Goal: Find specific page/section: Find specific page/section

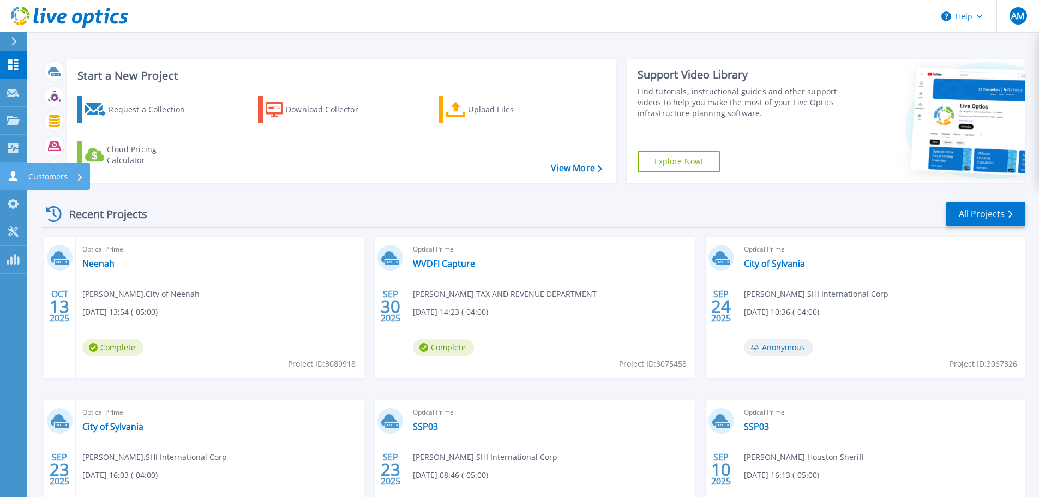
click at [58, 172] on p "Customers" at bounding box center [47, 176] width 39 height 28
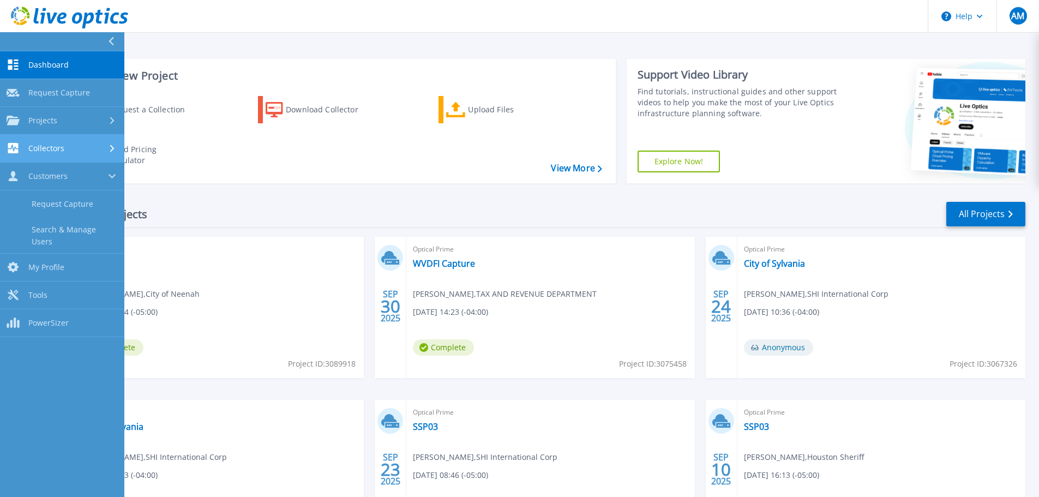
click at [90, 152] on div "Collectors" at bounding box center [62, 148] width 111 height 10
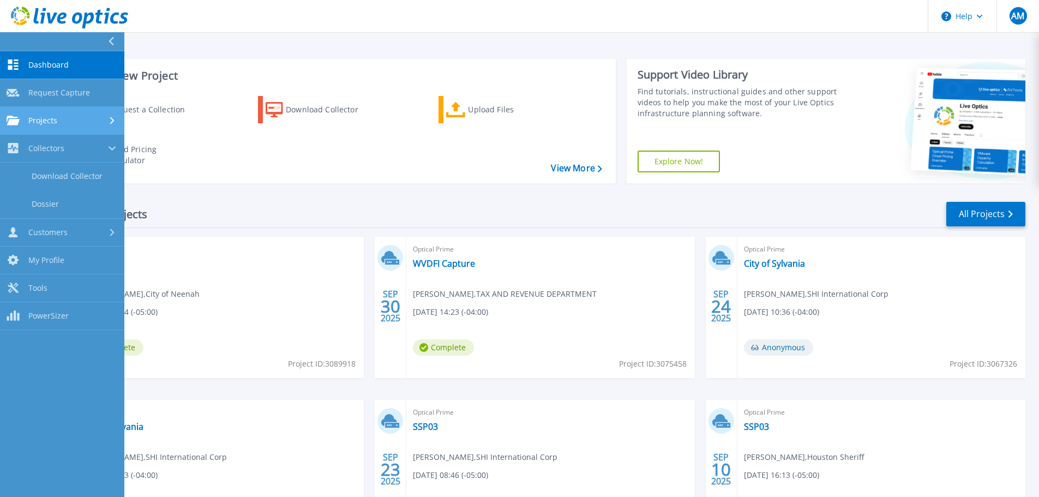
click at [93, 124] on div "Projects" at bounding box center [62, 121] width 111 height 10
click at [95, 128] on link "Projects Projects" at bounding box center [62, 121] width 124 height 28
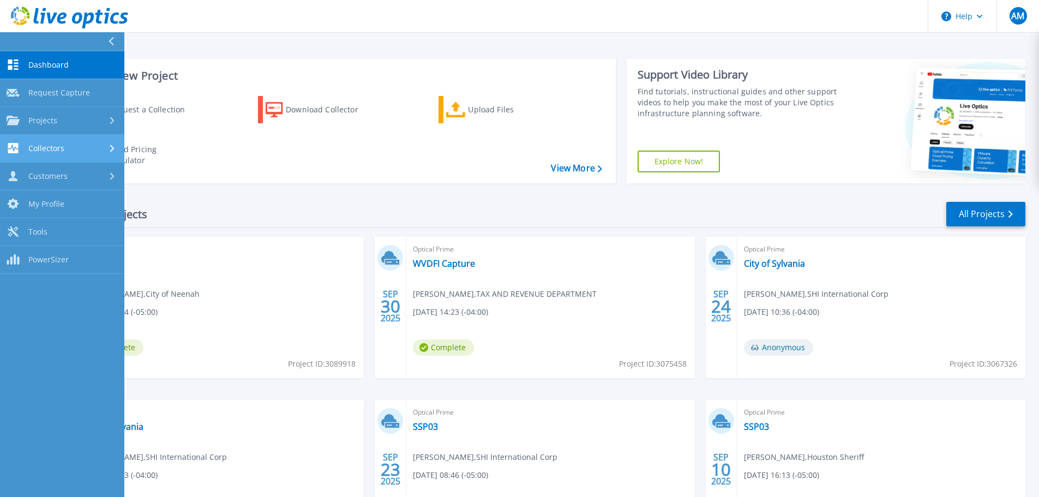
click at [88, 150] on div "Collectors" at bounding box center [62, 148] width 111 height 10
click at [95, 151] on div "Collectors" at bounding box center [62, 148] width 111 height 10
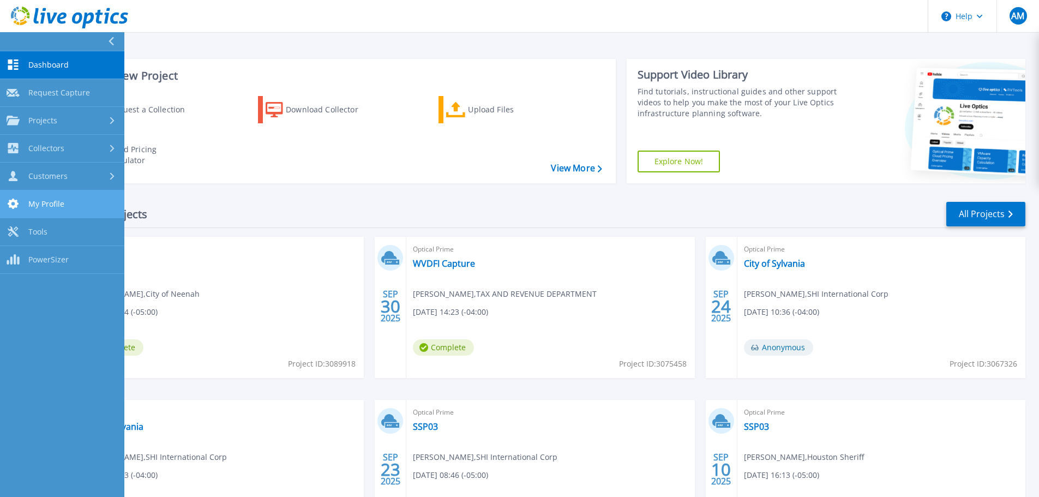
click at [89, 194] on link "My Profile My Profile" at bounding box center [62, 204] width 124 height 28
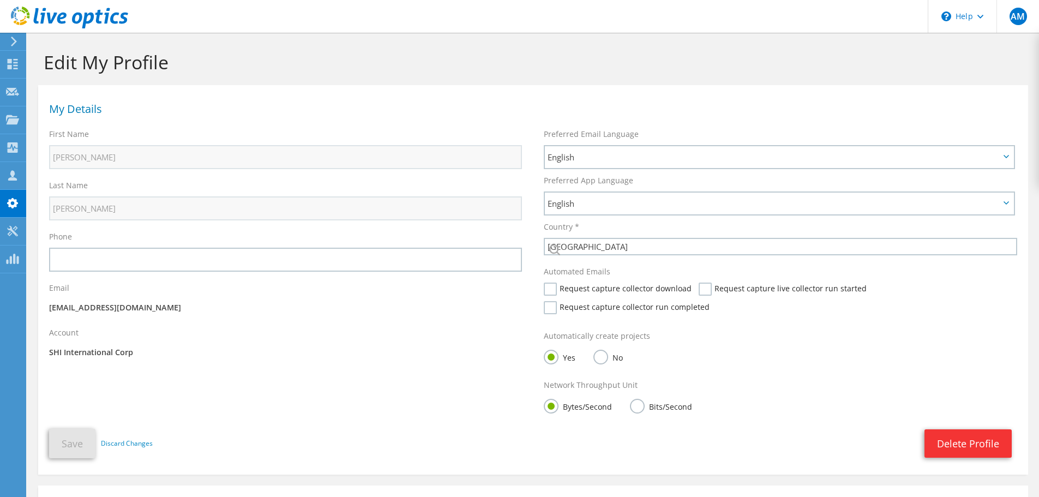
select select "224"
click at [26, 183] on div "Customers" at bounding box center [57, 175] width 63 height 27
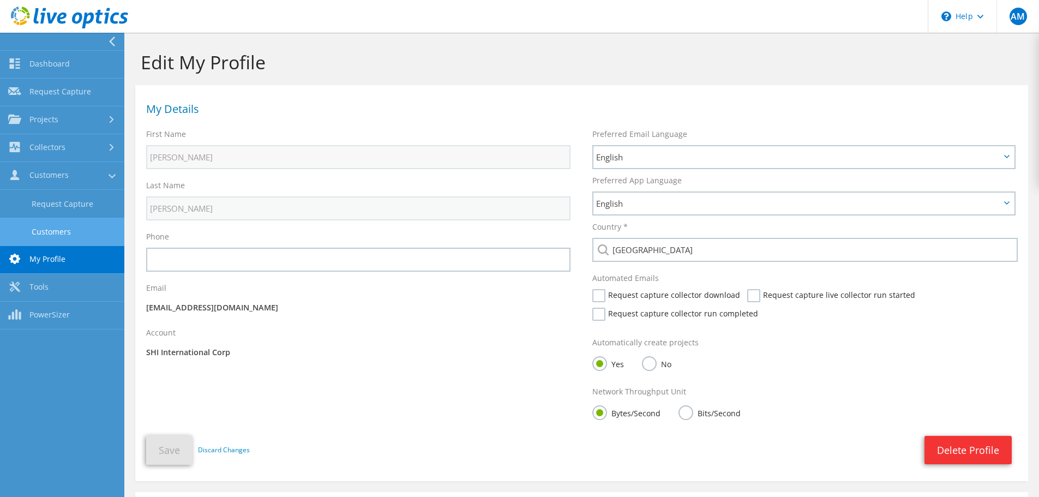
click at [86, 226] on link "Customers" at bounding box center [62, 232] width 124 height 28
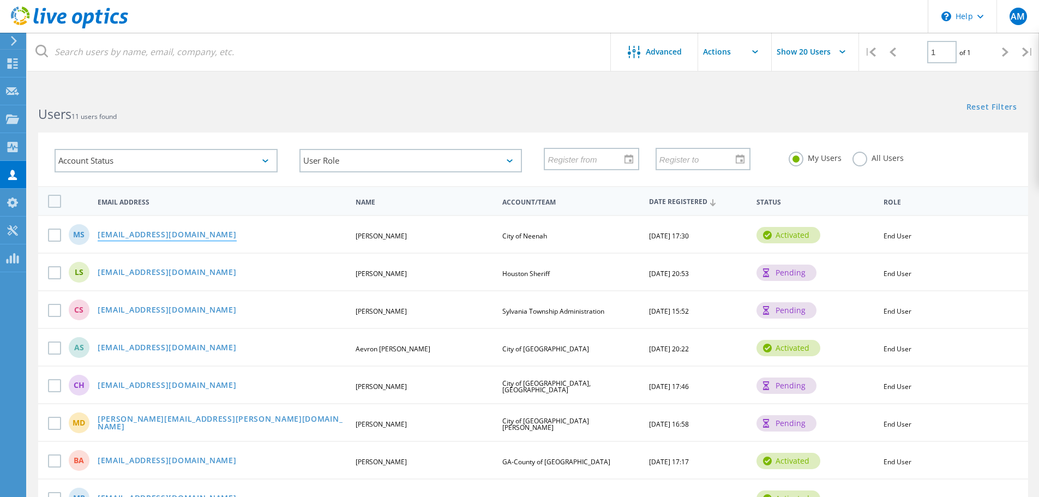
click at [182, 236] on link "mschroeder@neenahwi.gov" at bounding box center [167, 235] width 139 height 9
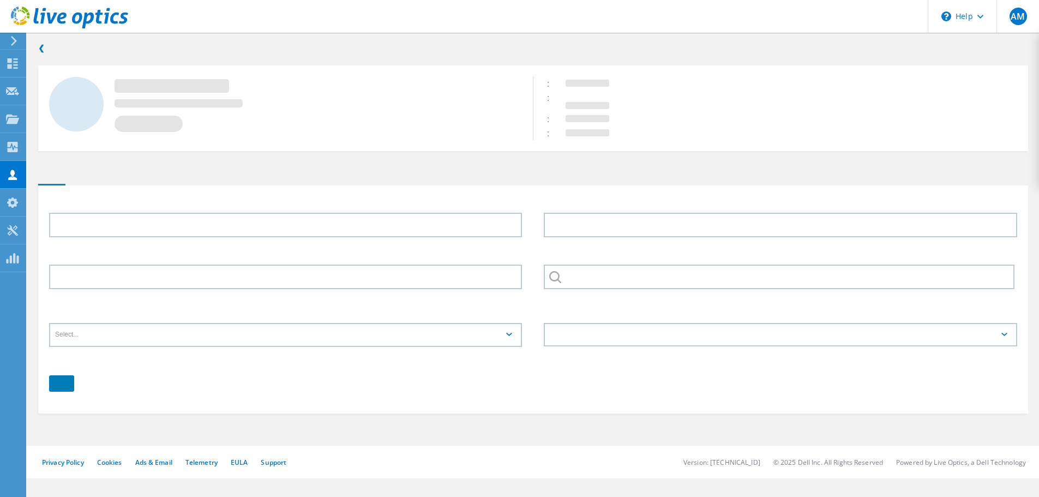
type input "Matthew"
type input "Schroeder"
type input "City of Neenah"
type input "English"
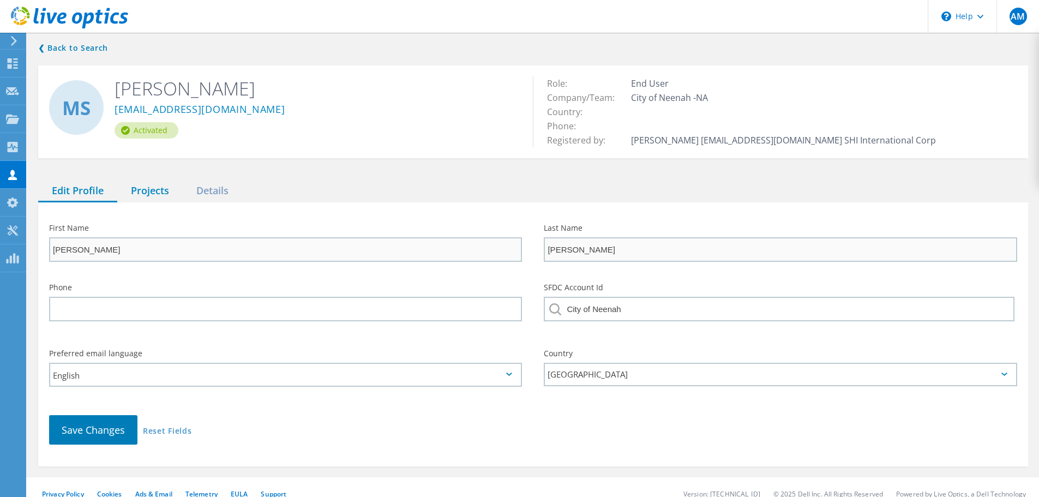
click at [165, 186] on div "Projects" at bounding box center [149, 191] width 65 height 22
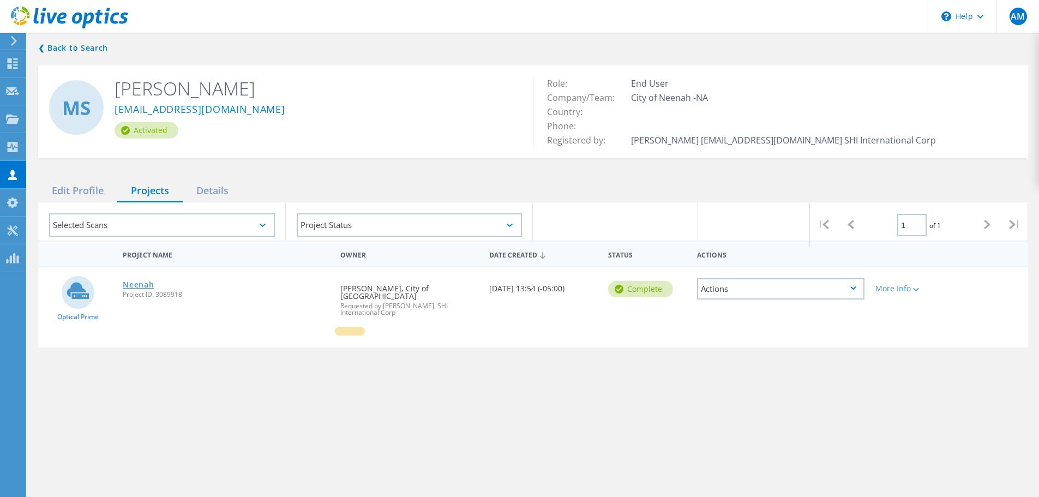
click at [132, 284] on link "Neenah" at bounding box center [138, 285] width 31 height 8
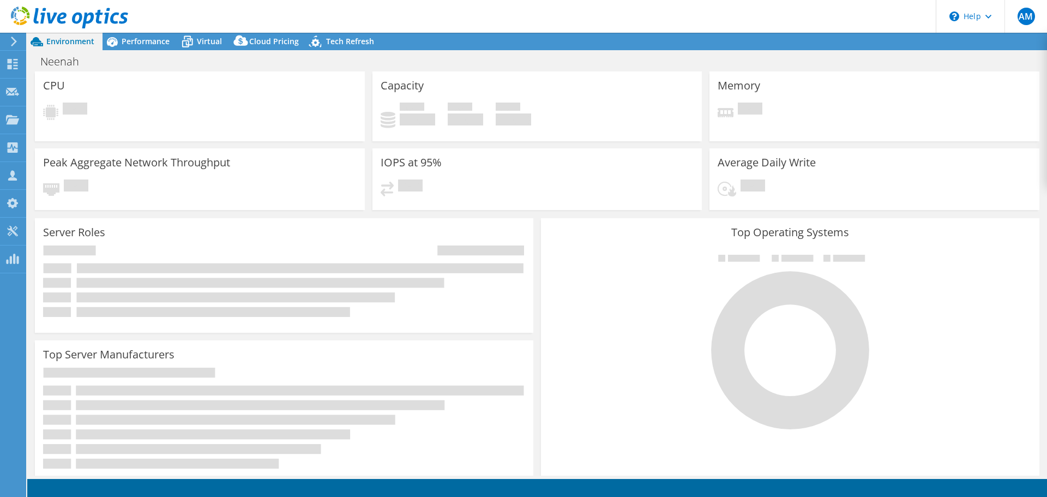
select select "USD"
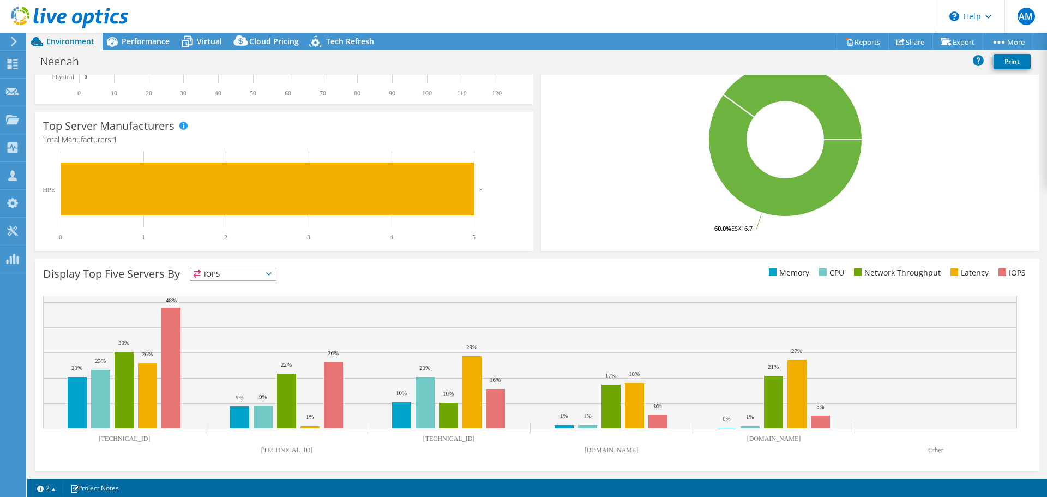
scroll to position [177, 0]
